Goal: Navigation & Orientation: Find specific page/section

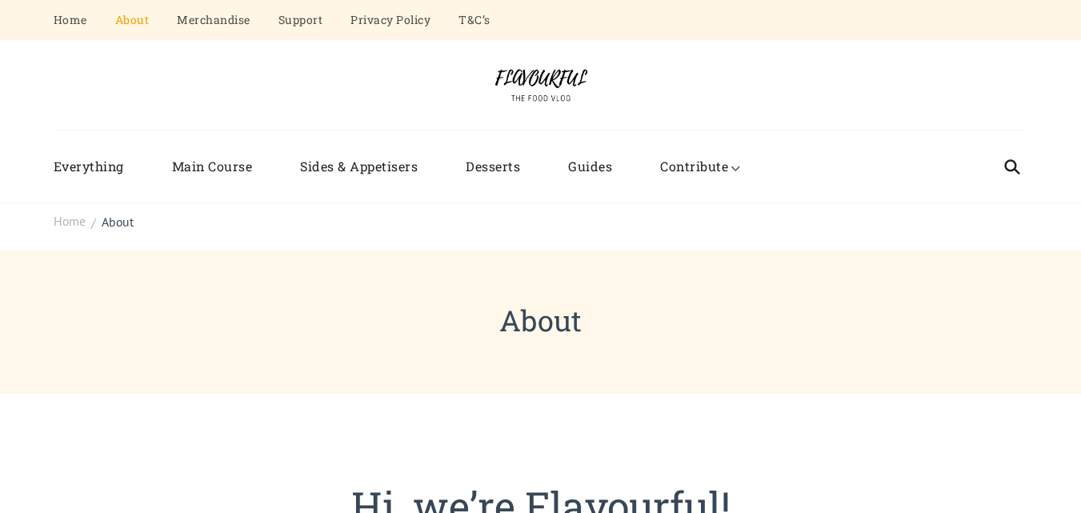
drag, startPoint x: 807, startPoint y: 282, endPoint x: 798, endPoint y: 276, distance: 11.1
click at [798, 276] on header "About" at bounding box center [540, 321] width 1081 height 143
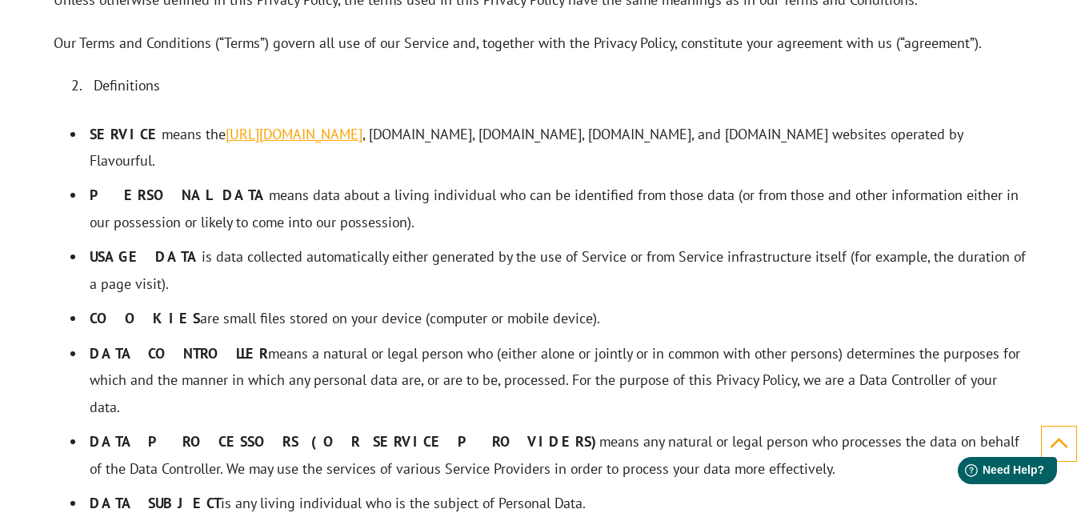
scroll to position [800, 0]
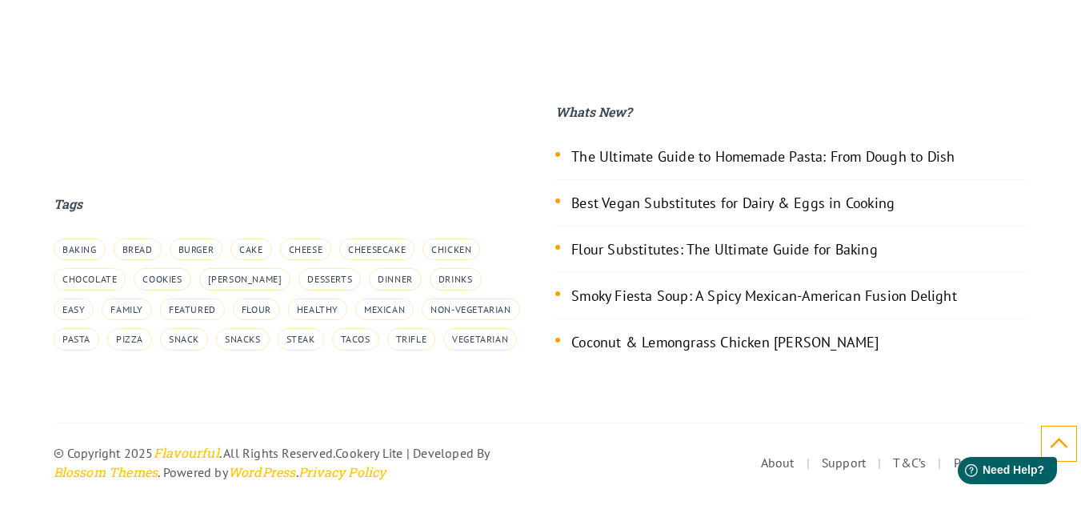
scroll to position [3085, 0]
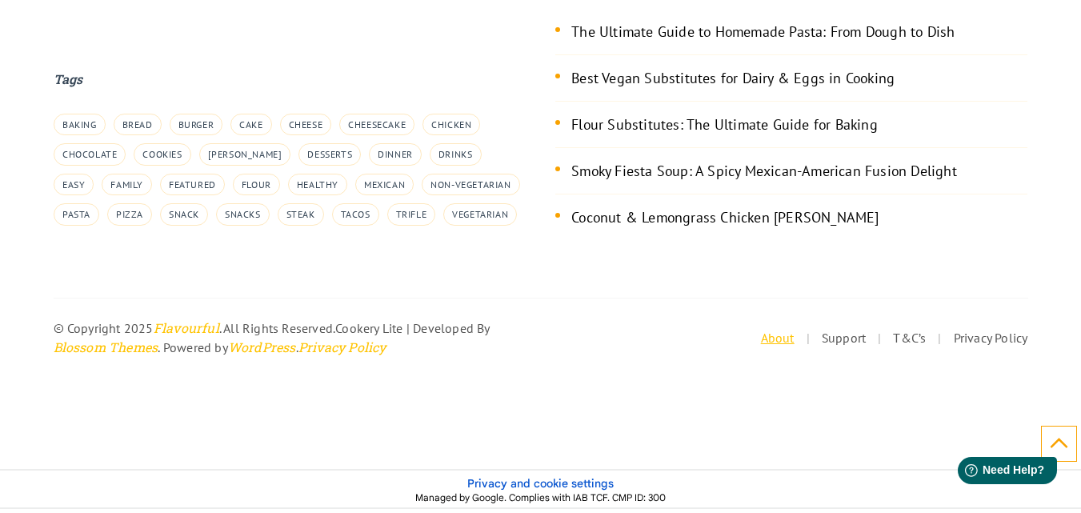
click at [776, 337] on link "About" at bounding box center [778, 338] width 34 height 16
click at [992, 341] on link "Privacy Policy" at bounding box center [991, 338] width 74 height 16
